Goal: Use online tool/utility

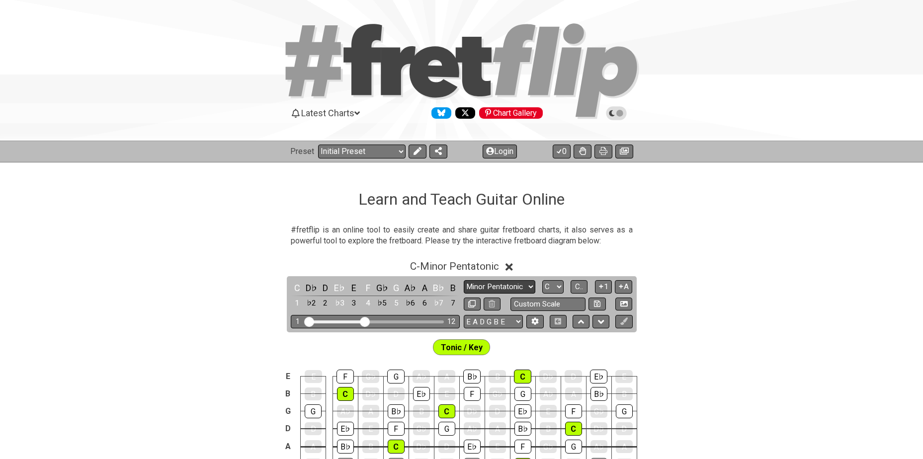
click at [504, 287] on select "Minor Pentatonic Click to edit Minor Pentatonic Major Pentatonic Minor Blues Ma…" at bounding box center [500, 286] width 72 height 13
select select "Minor / Aeolian"
click at [464, 280] on select "Minor Pentatonic Click to edit Minor Pentatonic Major Pentatonic Minor Blues Ma…" at bounding box center [500, 286] width 72 height 13
click at [556, 285] on select "A♭ A A♯ B♭ B C C♯ D♭ D D♯ E♭ E F F♯ G♭ G G♯" at bounding box center [552, 286] width 21 height 13
select select "F"
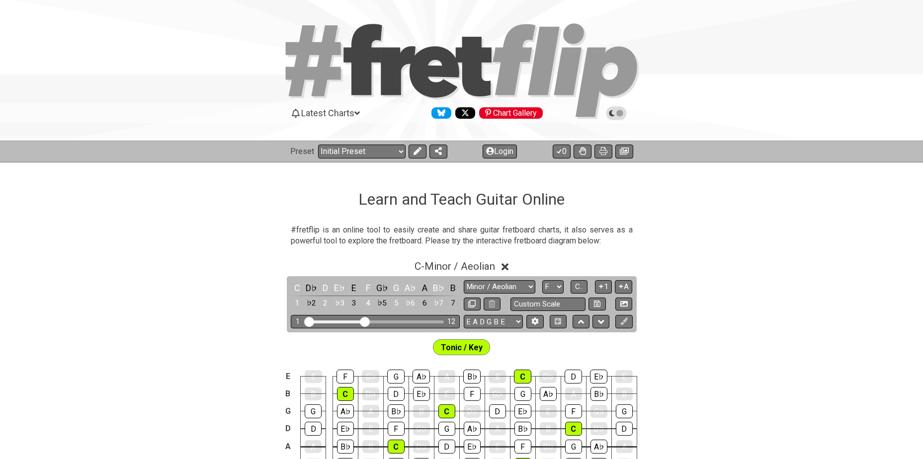
click at [542, 280] on select "A♭ A A♯ B♭ B C C♯ D♭ D D♯ E♭ E F F♯ G♭ G G♯" at bounding box center [552, 286] width 21 height 13
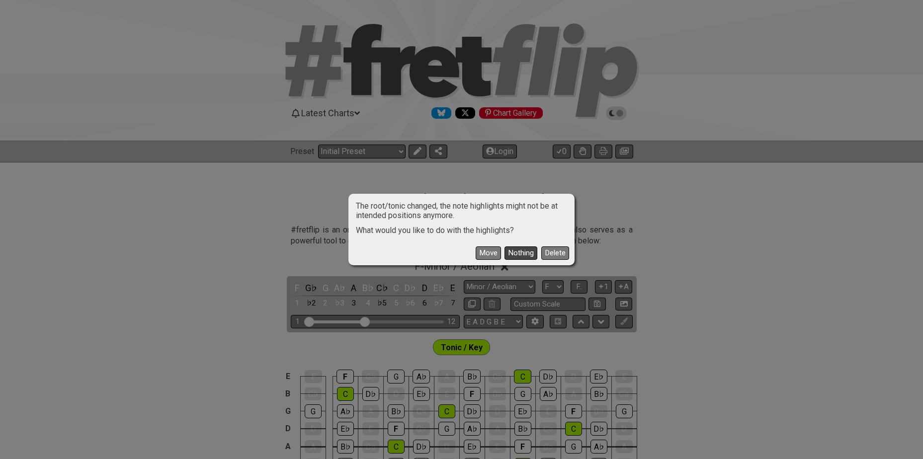
click at [520, 250] on button "Nothing" at bounding box center [520, 252] width 33 height 13
click at [520, 250] on div "#fretflip is an online tool to easily create and share guitar fretboard charts,…" at bounding box center [462, 238] width 342 height 34
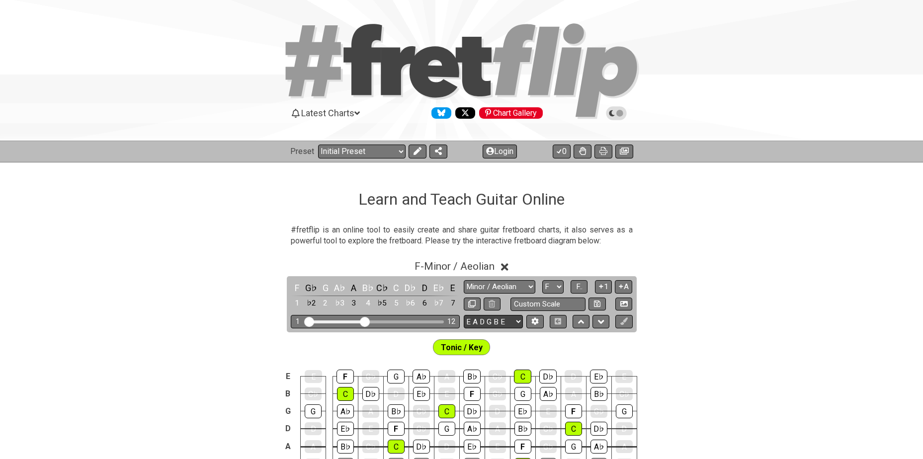
click at [497, 319] on select "E A D G B E E A D G B E E A D G B E B E A D F♯ B A D G C E A D A D G B E E♭ A♭ …" at bounding box center [493, 321] width 59 height 13
select select "A D G C F A D"
click at [464, 315] on select "E A D G B E E A D G B E E A D G B E B E A D F♯ B A D G C E A D A D G B E E♭ A♭ …" at bounding box center [493, 321] width 59 height 13
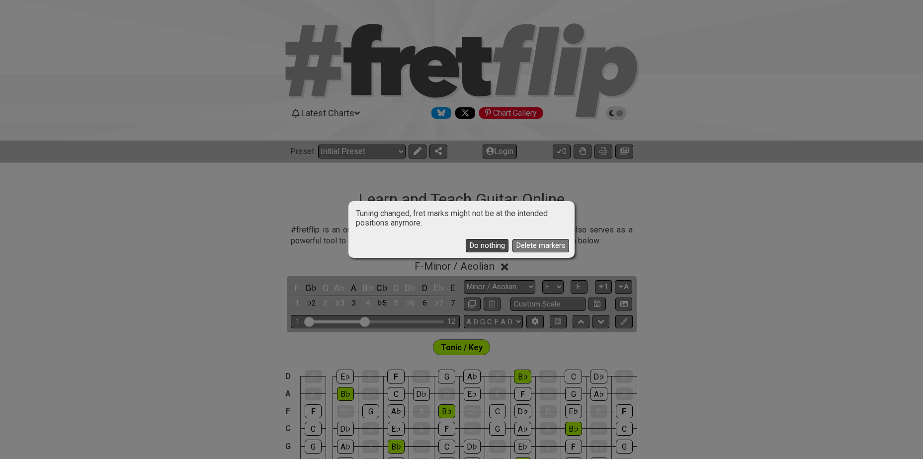
click at [489, 245] on button "Do nothing" at bounding box center [487, 245] width 43 height 13
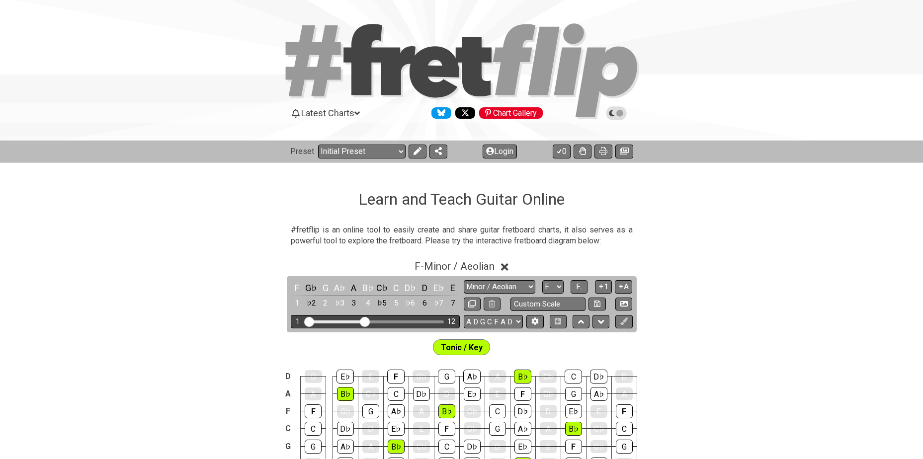
drag, startPoint x: 368, startPoint y: 318, endPoint x: 394, endPoint y: 320, distance: 26.4
click at [395, 319] on div "1 12" at bounding box center [375, 321] width 169 height 13
drag, startPoint x: 365, startPoint y: 321, endPoint x: 423, endPoint y: 322, distance: 58.1
click at [423, 321] on input "Visible fret range" at bounding box center [375, 321] width 141 height 0
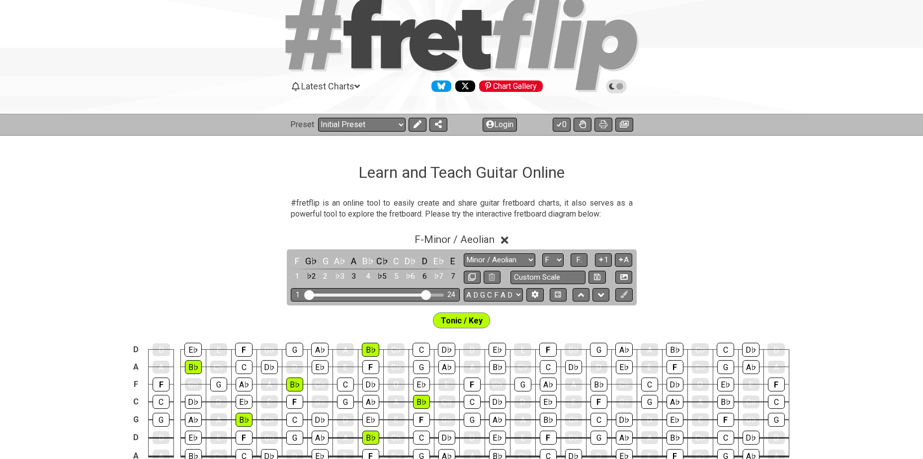
scroll to position [50, 0]
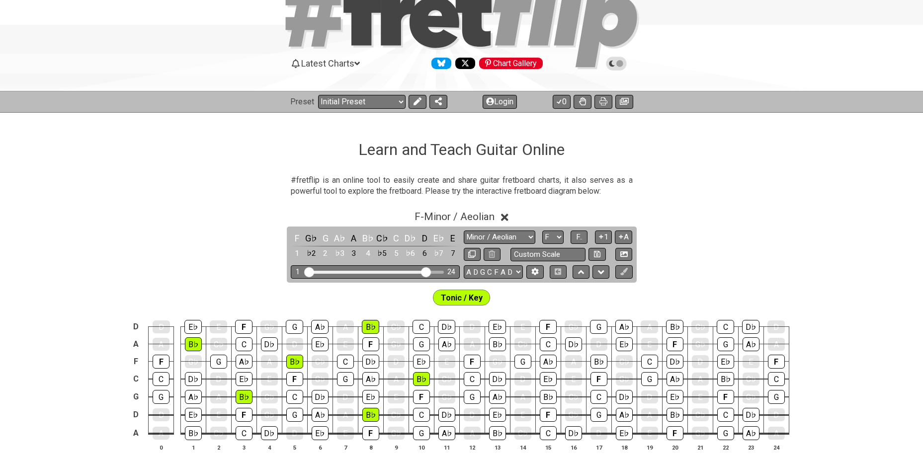
click at [479, 301] on span "Tonic / Key" at bounding box center [462, 298] width 42 height 14
click at [475, 296] on span "Tonic / Key" at bounding box center [462, 298] width 42 height 14
click at [418, 103] on icon at bounding box center [417, 101] width 8 height 8
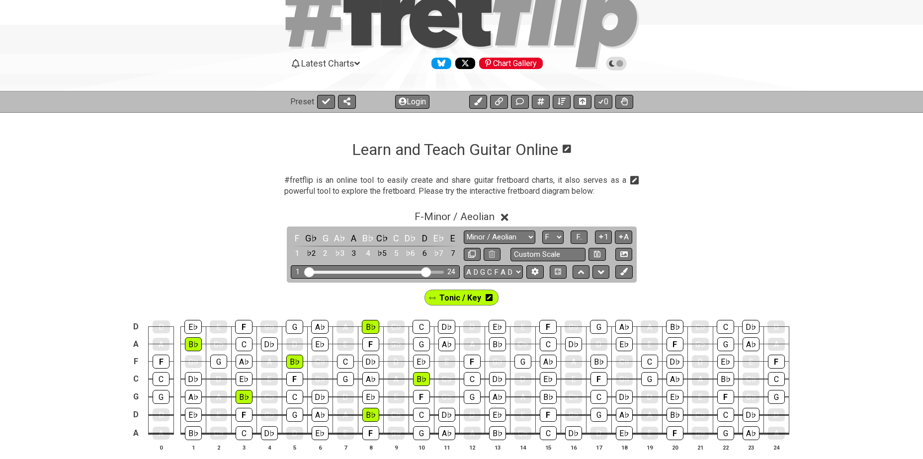
click at [489, 297] on icon at bounding box center [488, 298] width 7 height 8
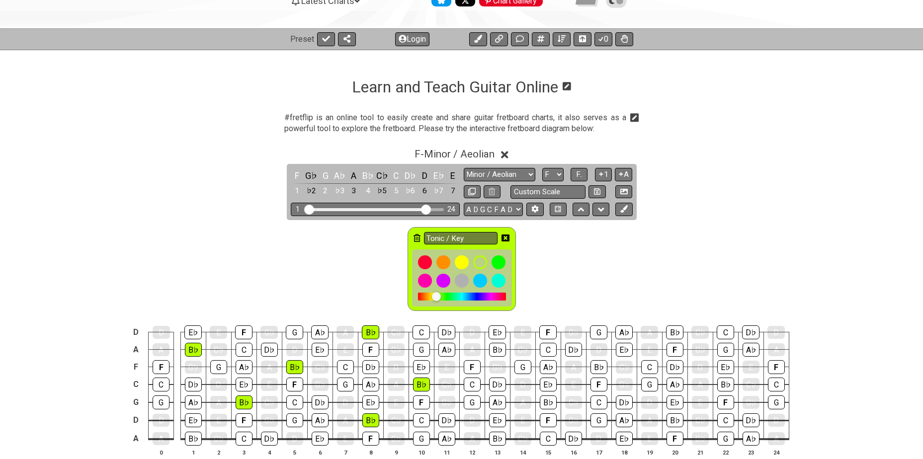
scroll to position [116, 0]
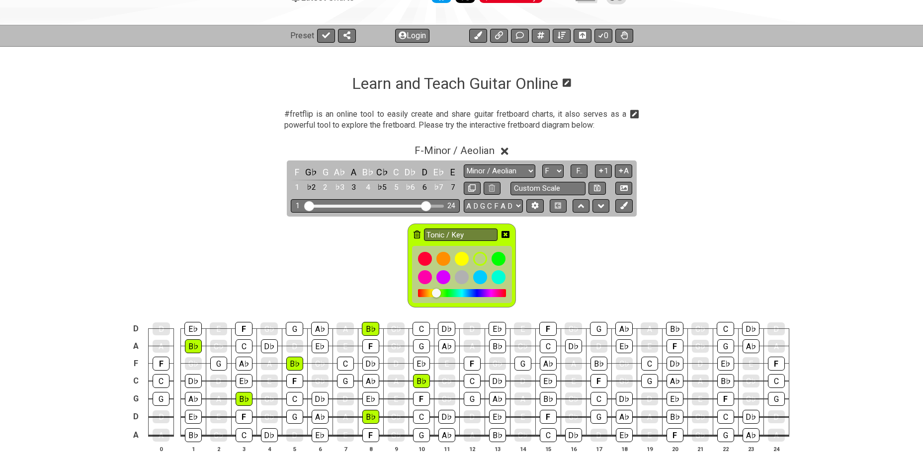
click at [418, 234] on icon at bounding box center [416, 235] width 7 height 8
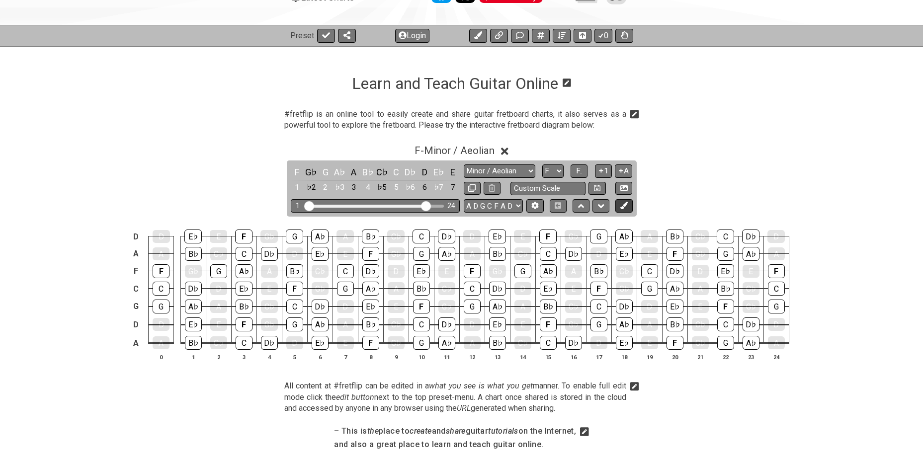
click at [626, 206] on icon at bounding box center [623, 205] width 7 height 7
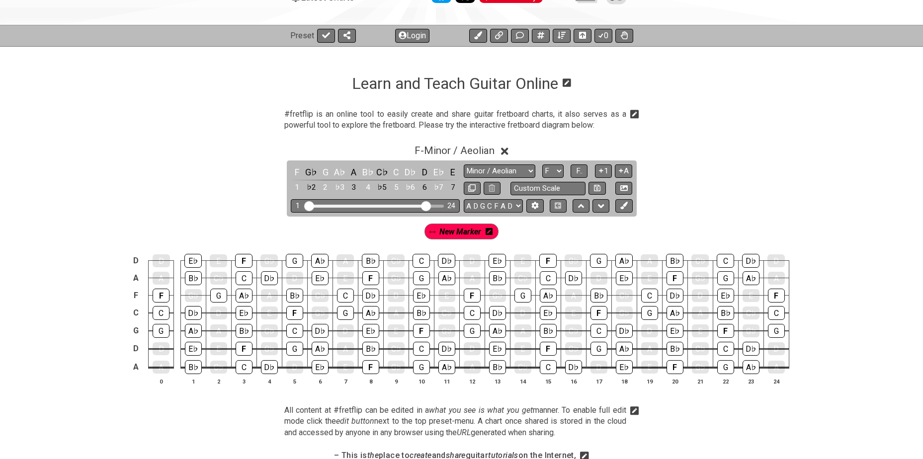
click at [490, 233] on icon at bounding box center [488, 231] width 7 height 7
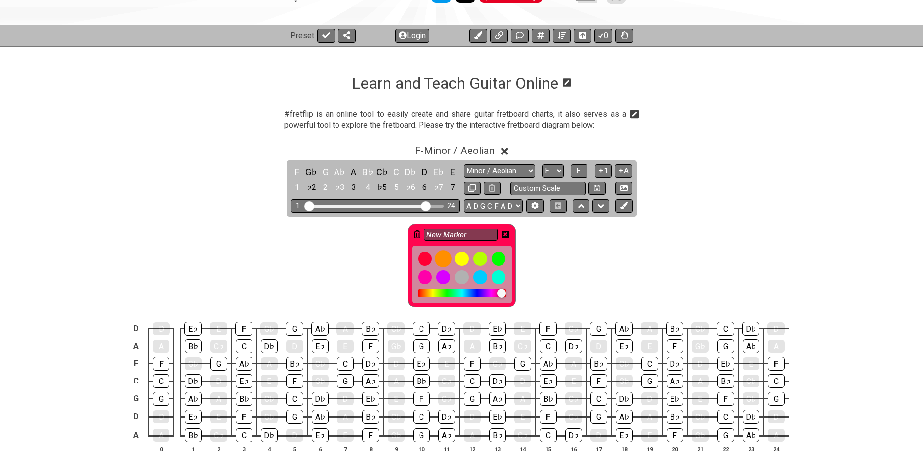
click at [445, 258] on div at bounding box center [443, 258] width 17 height 17
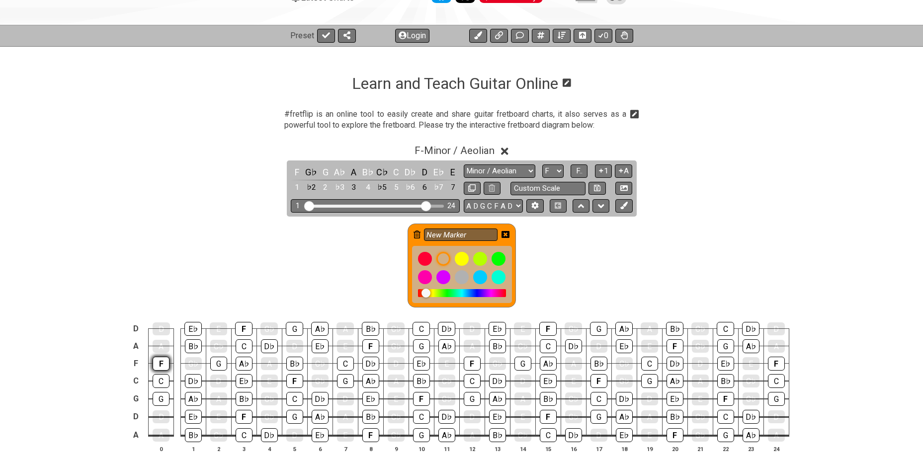
click at [159, 364] on div "F" at bounding box center [161, 364] width 17 height 14
click at [243, 415] on div "F" at bounding box center [244, 417] width 17 height 14
click at [242, 328] on div "F" at bounding box center [243, 329] width 17 height 14
click at [295, 381] on div "F" at bounding box center [294, 381] width 17 height 14
click at [368, 346] on div "F" at bounding box center [370, 346] width 17 height 14
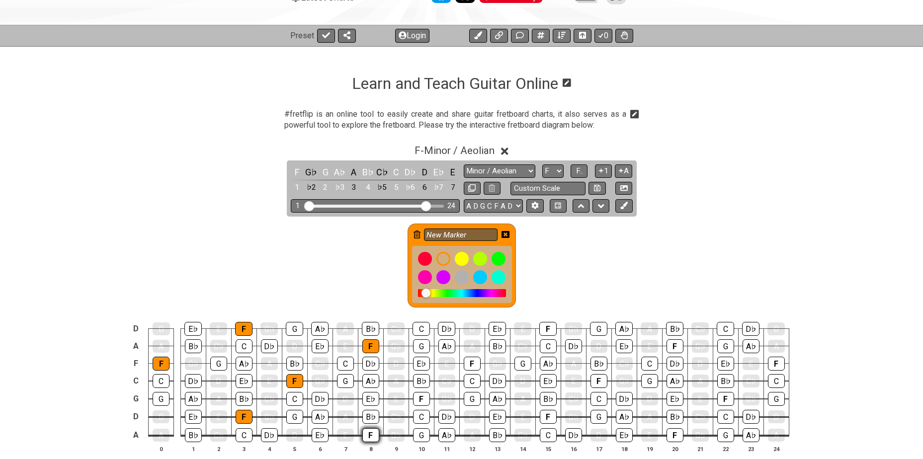
click at [373, 435] on div "F" at bounding box center [370, 435] width 17 height 14
click at [417, 400] on div "F" at bounding box center [421, 399] width 17 height 14
click at [471, 361] on div "F" at bounding box center [472, 364] width 17 height 14
click at [547, 415] on div "F" at bounding box center [548, 417] width 17 height 14
click at [545, 328] on div "F" at bounding box center [547, 329] width 17 height 14
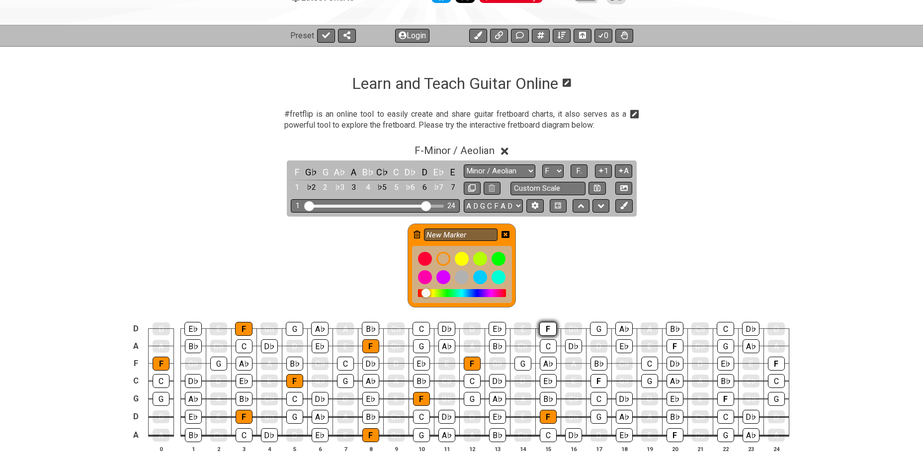
click at [545, 328] on div "F" at bounding box center [547, 329] width 17 height 14
click at [548, 331] on div "F" at bounding box center [547, 329] width 17 height 14
click at [594, 381] on div "F" at bounding box center [598, 381] width 17 height 14
click at [673, 343] on div "F" at bounding box center [674, 346] width 17 height 14
click at [673, 432] on div "F" at bounding box center [674, 435] width 17 height 14
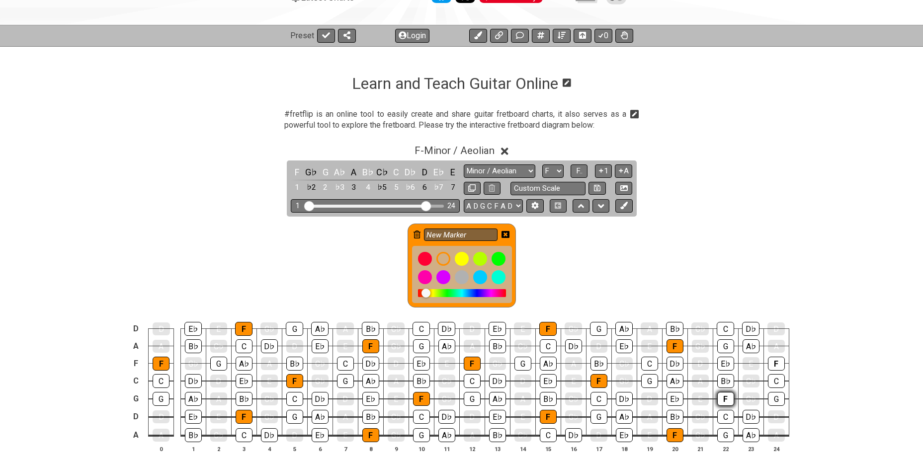
click at [726, 399] on div "F" at bounding box center [725, 399] width 17 height 14
click at [777, 359] on div "F" at bounding box center [776, 364] width 17 height 14
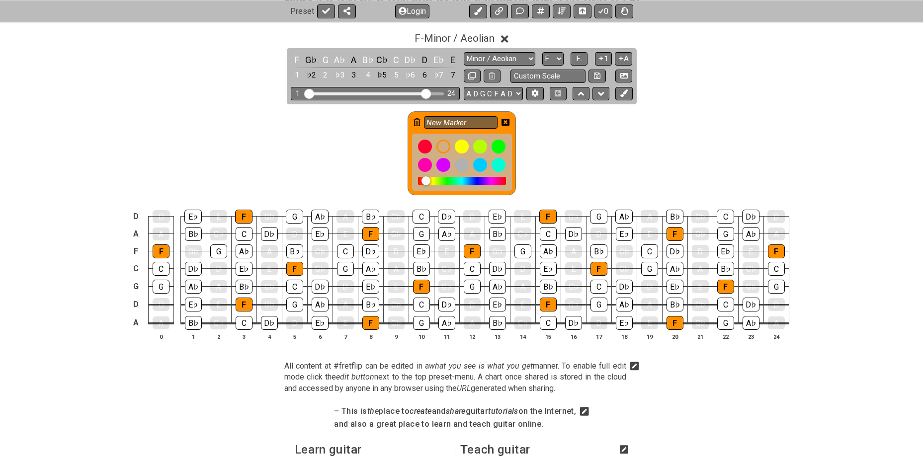
scroll to position [232, 0]
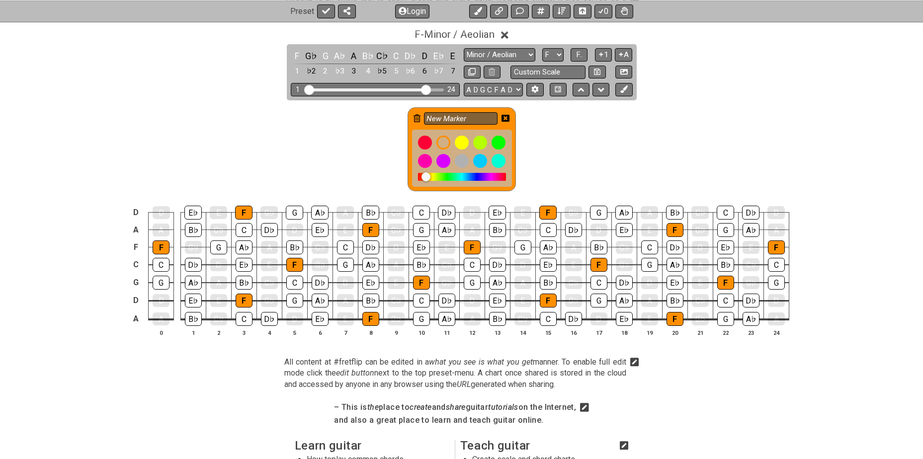
click at [507, 117] on icon at bounding box center [505, 118] width 8 height 8
